Goal: Transaction & Acquisition: Register for event/course

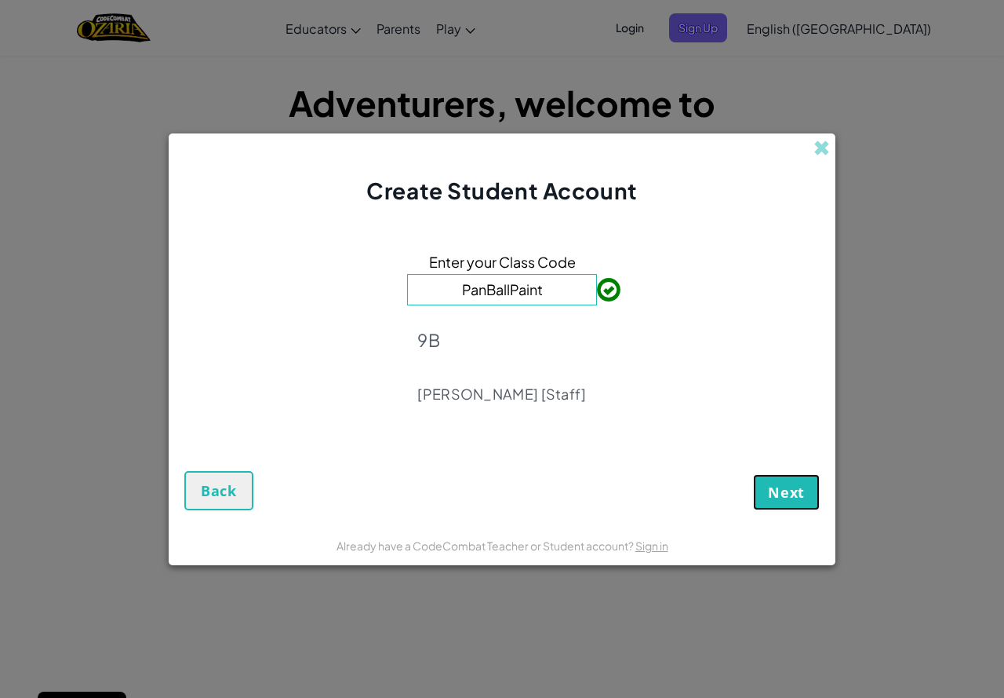
click at [768, 506] on button "Next" at bounding box center [786, 492] width 67 height 36
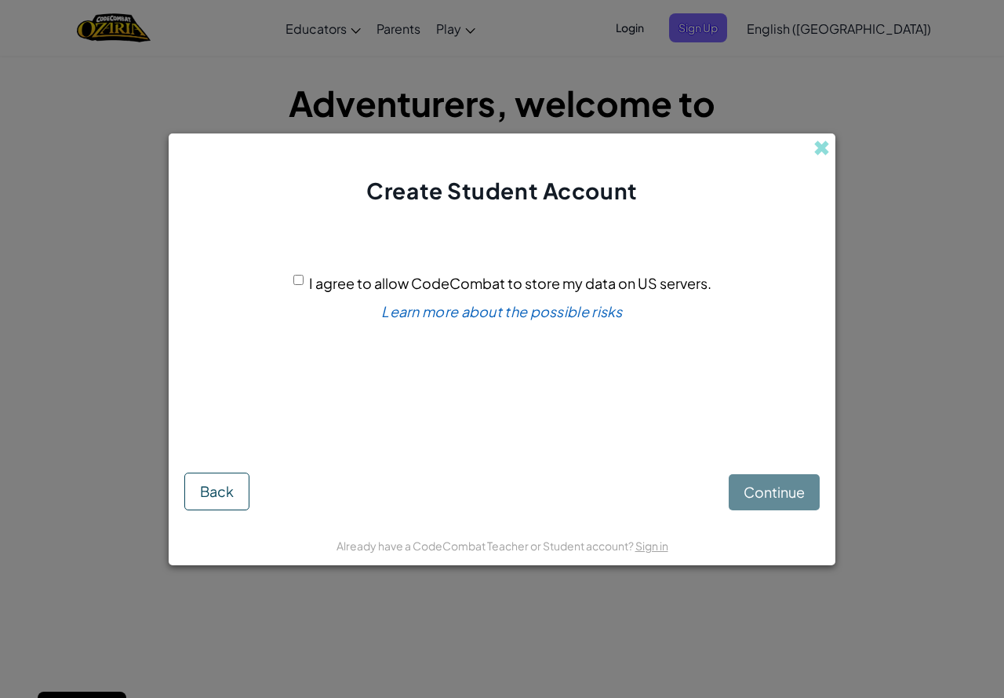
click at [784, 496] on div "Continue Back" at bounding box center [502, 478] width 636 height 64
click at [297, 280] on input "I agree to allow CodeCombat to store my data on US servers." at bounding box center [298, 280] width 10 height 10
checkbox input "true"
click at [796, 500] on span "Continue" at bounding box center [774, 492] width 61 height 18
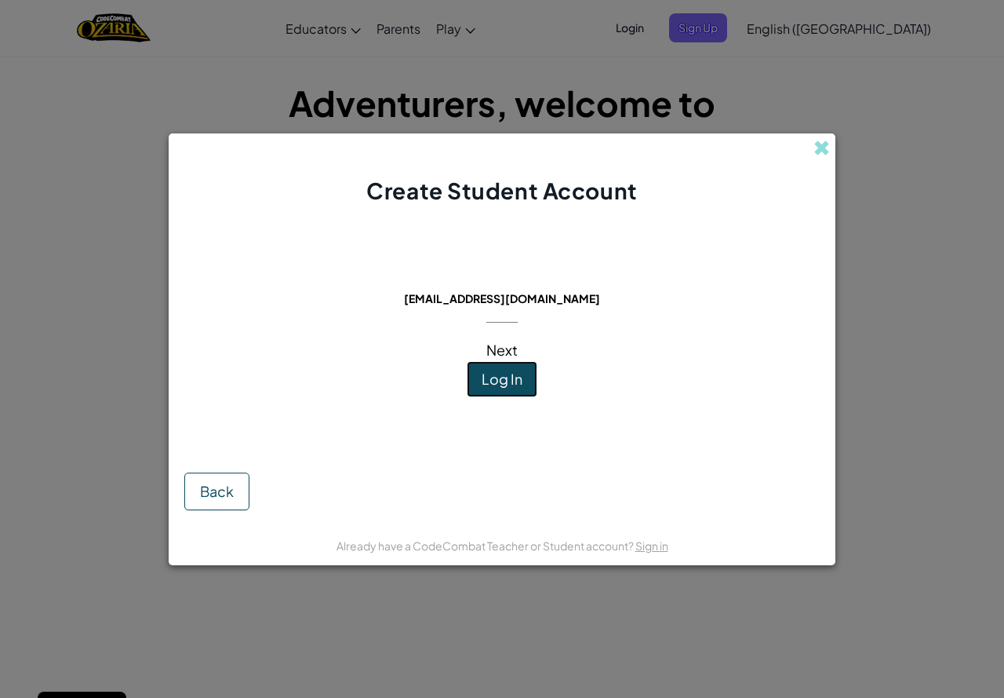
click at [533, 377] on button "Log In" at bounding box center [502, 379] width 71 height 36
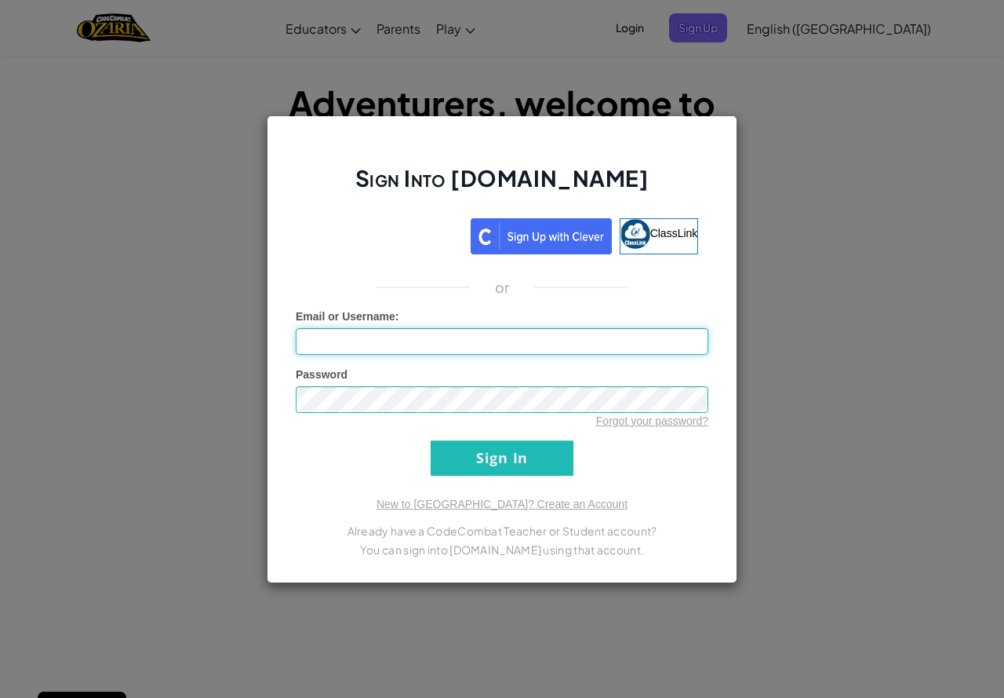
click at [498, 328] on input "Email or Username :" at bounding box center [502, 341] width 413 height 27
